Goal: Transaction & Acquisition: Purchase product/service

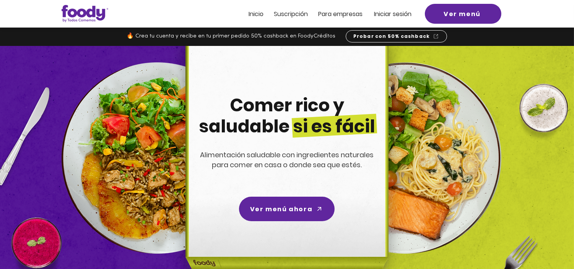
click at [255, 14] on span "Inicio" at bounding box center [256, 14] width 15 height 9
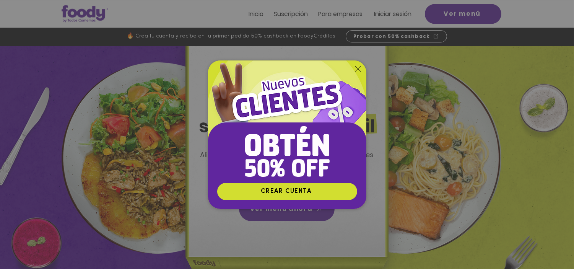
click at [356, 69] on icon "Volver al sitio" at bounding box center [358, 69] width 6 height 6
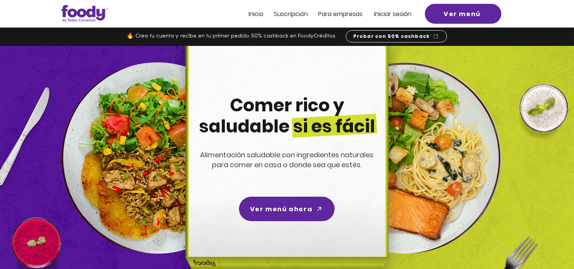
click at [393, 13] on span "Iniciar sesión" at bounding box center [392, 14] width 37 height 9
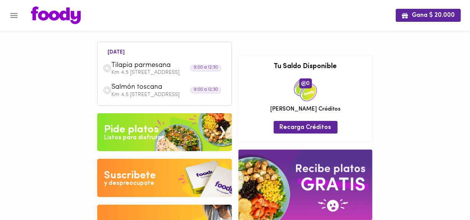
click at [159, 138] on img at bounding box center [164, 132] width 135 height 38
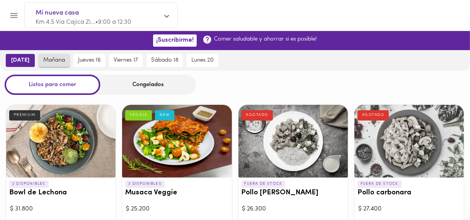
click at [43, 60] on span "mañana" at bounding box center [54, 60] width 22 height 7
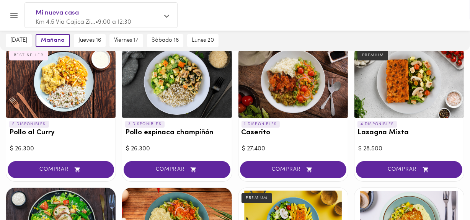
scroll to position [191, 0]
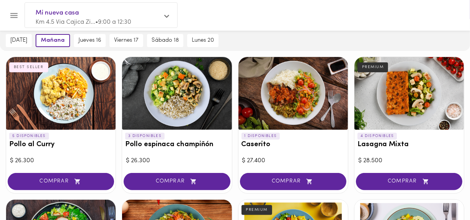
click at [173, 91] on div at bounding box center [176, 93] width 109 height 73
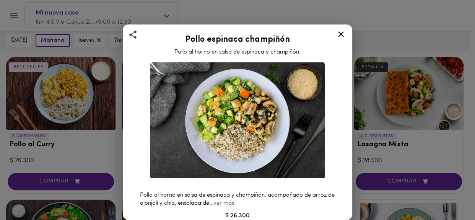
click at [230, 200] on link "ver más" at bounding box center [223, 203] width 21 height 6
click at [339, 33] on icon at bounding box center [341, 34] width 10 height 10
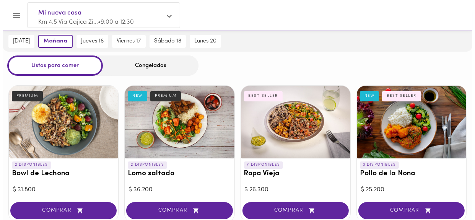
scroll to position [18, 0]
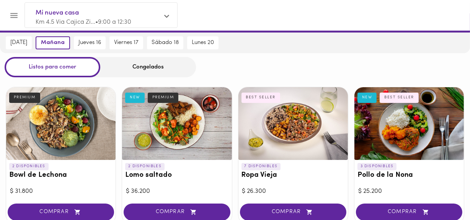
click at [181, 120] on div at bounding box center [176, 123] width 109 height 73
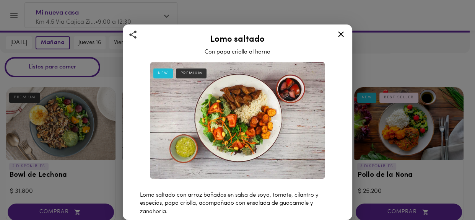
click at [342, 34] on icon at bounding box center [341, 34] width 10 height 10
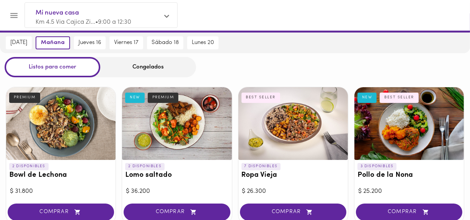
click at [288, 117] on div at bounding box center [292, 123] width 109 height 73
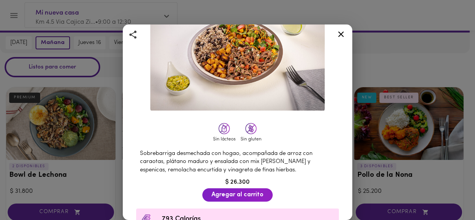
scroll to position [86, 0]
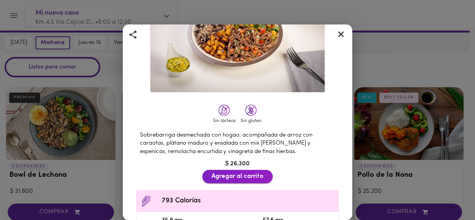
click at [243, 173] on span "Agregar al carrito" at bounding box center [238, 176] width 52 height 7
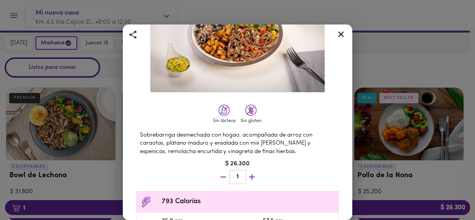
scroll to position [18, 0]
click at [342, 35] on icon at bounding box center [341, 34] width 6 height 6
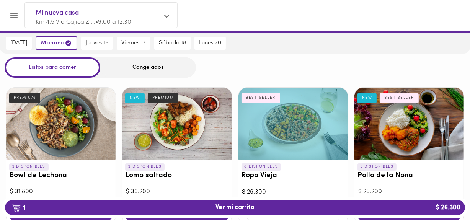
click at [412, 133] on div at bounding box center [408, 124] width 109 height 73
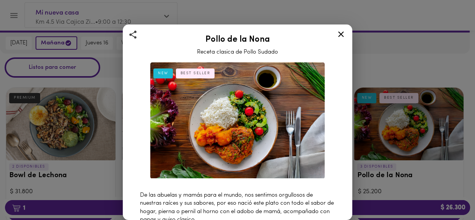
click at [340, 34] on icon at bounding box center [341, 34] width 6 height 6
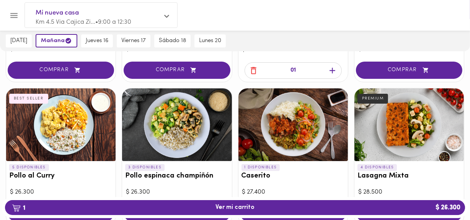
scroll to position [174, 0]
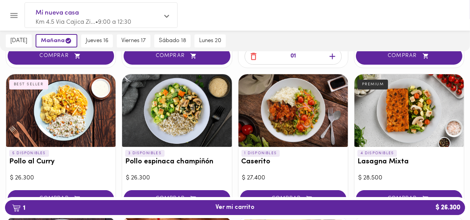
click at [80, 112] on div at bounding box center [60, 110] width 109 height 73
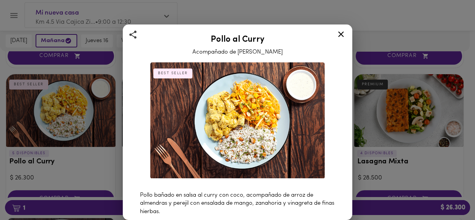
click at [341, 32] on icon at bounding box center [341, 34] width 10 height 10
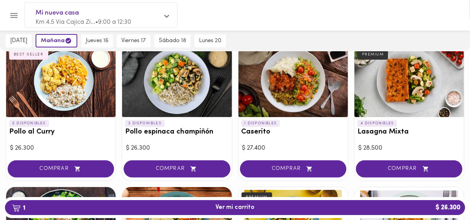
scroll to position [210, 0]
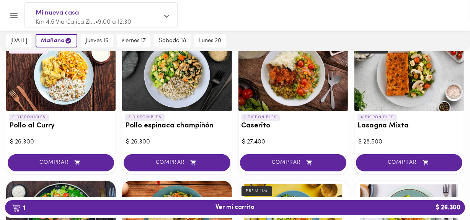
click at [84, 160] on span "COMPRAR" at bounding box center [60, 163] width 87 height 7
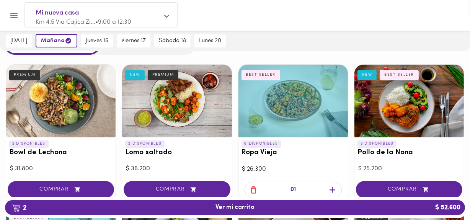
scroll to position [0, 0]
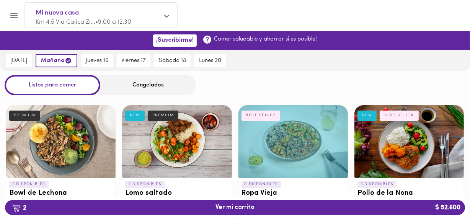
click at [166, 86] on div "Congelados" at bounding box center [148, 85] width 96 height 20
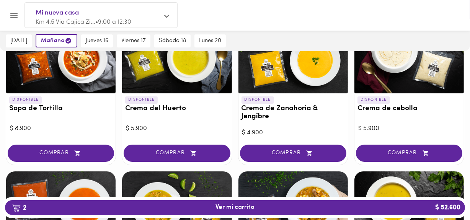
scroll to position [118, 0]
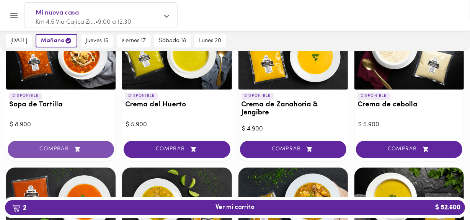
click at [67, 143] on button "COMPRAR" at bounding box center [61, 149] width 106 height 17
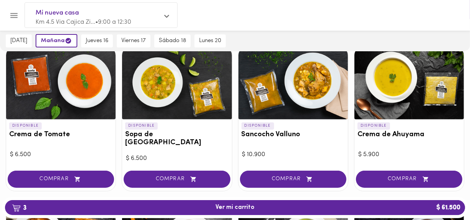
scroll to position [241, 0]
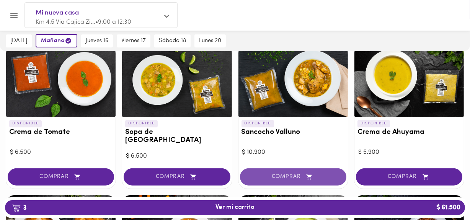
click at [275, 174] on span "COMPRAR" at bounding box center [292, 177] width 87 height 7
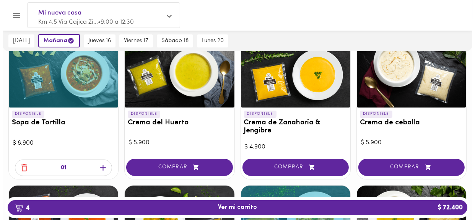
scroll to position [0, 0]
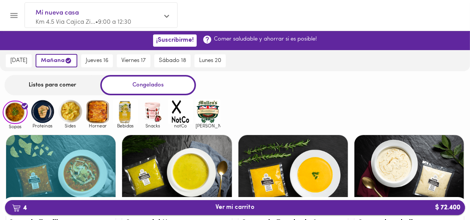
click at [197, 207] on span "4 Ver mi carrito $ 72.400" at bounding box center [235, 207] width 448 height 7
